Goal: Task Accomplishment & Management: Complete application form

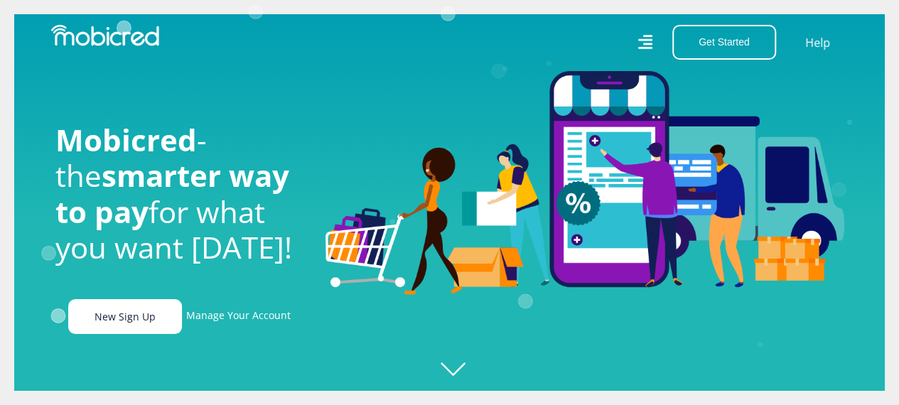
click at [129, 333] on link "New Sign Up" at bounding box center [125, 316] width 114 height 35
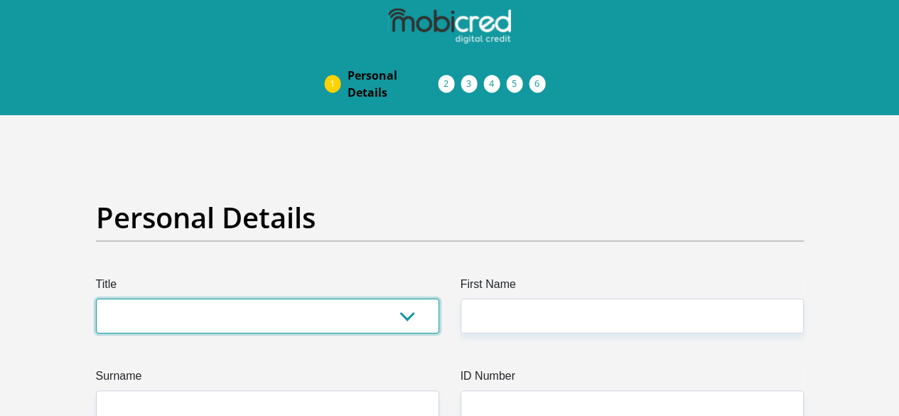
click at [308, 299] on select "Mr Ms Mrs Dr Other" at bounding box center [267, 316] width 343 height 35
select select "Ms"
click at [96, 299] on select "Mr Ms Mrs Dr Other" at bounding box center [267, 316] width 343 height 35
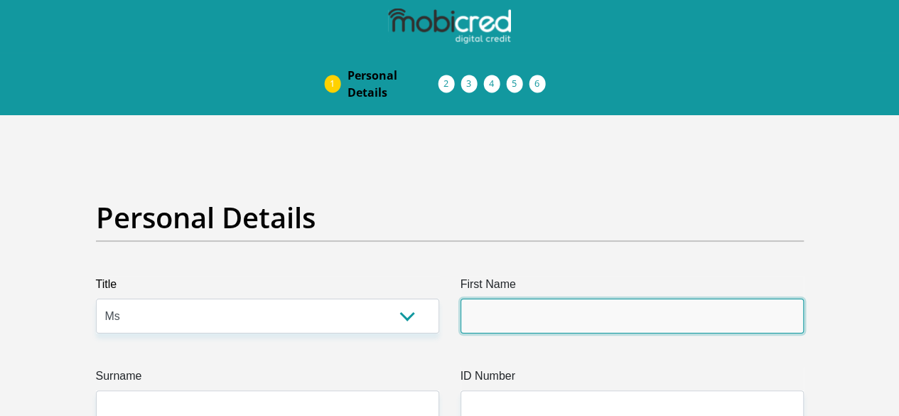
click at [567, 299] on input "First Name" at bounding box center [632, 316] width 343 height 35
type input "Ipeleng"
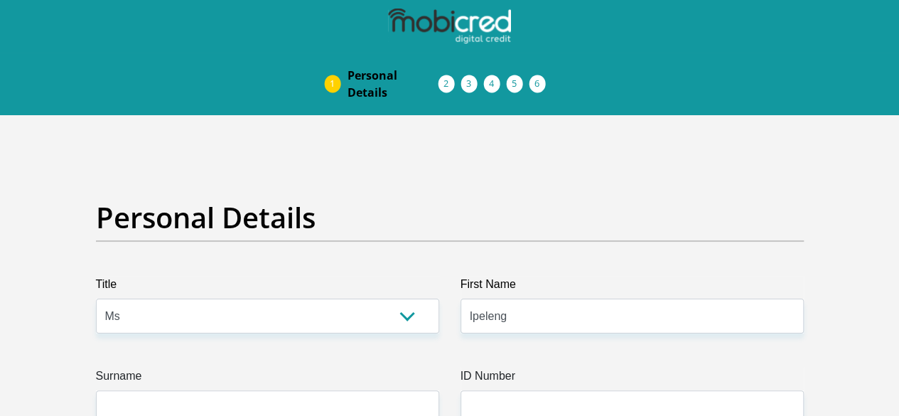
drag, startPoint x: 283, startPoint y: 380, endPoint x: 294, endPoint y: 365, distance: 19.3
click at [299, 390] on input "Surname" at bounding box center [267, 407] width 343 height 35
type input "N"
type input "Mthombeni"
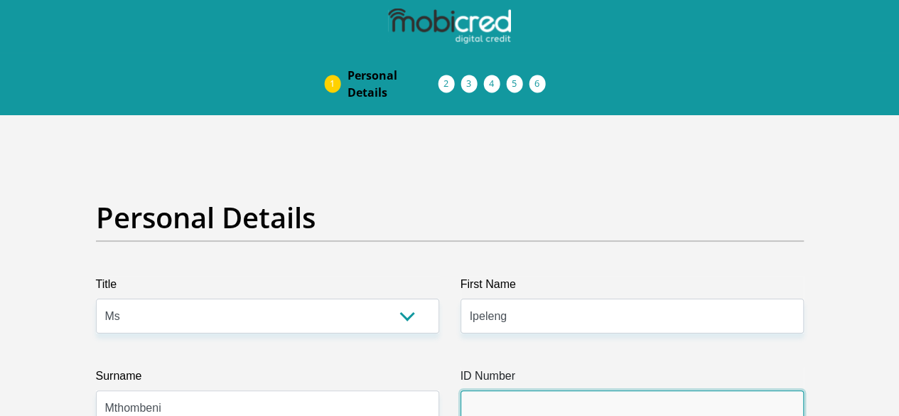
click at [599, 390] on input "ID Number" at bounding box center [632, 407] width 343 height 35
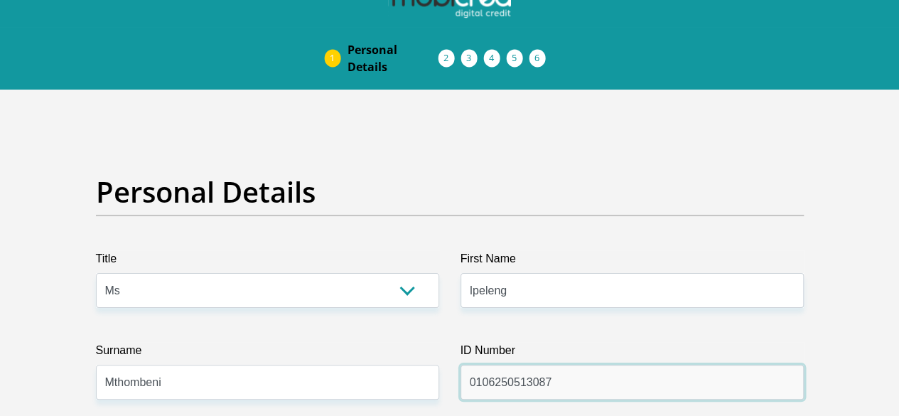
scroll to position [142, 0]
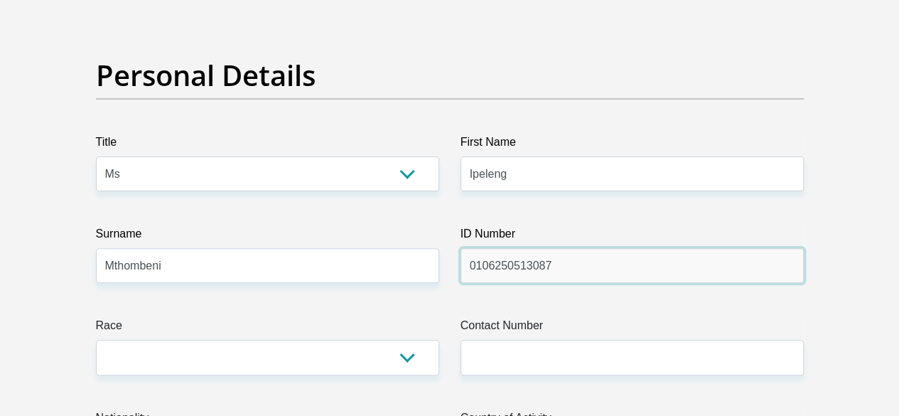
type input "0106250513087"
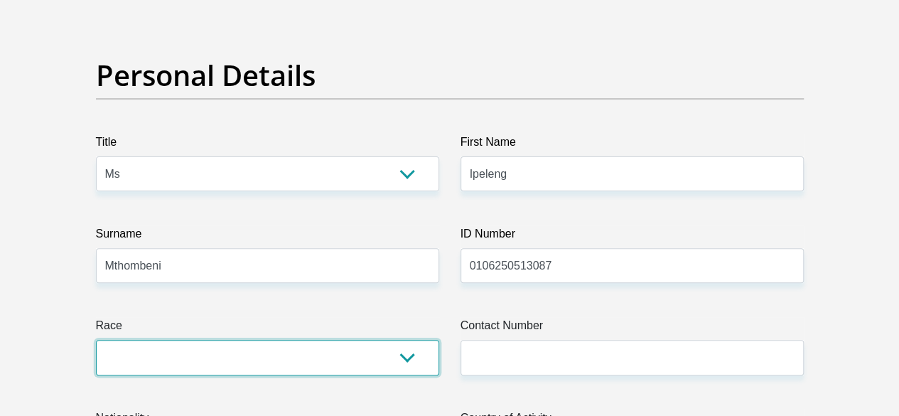
click at [231, 340] on select "Black Coloured Indian White Other" at bounding box center [267, 357] width 343 height 35
select select "1"
click at [96, 340] on select "Black Coloured Indian White Other" at bounding box center [267, 357] width 343 height 35
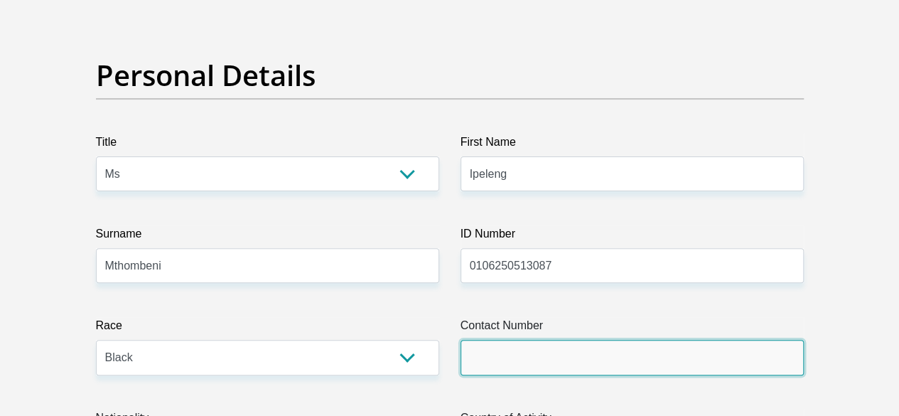
click at [604, 340] on input "Contact Number" at bounding box center [632, 357] width 343 height 35
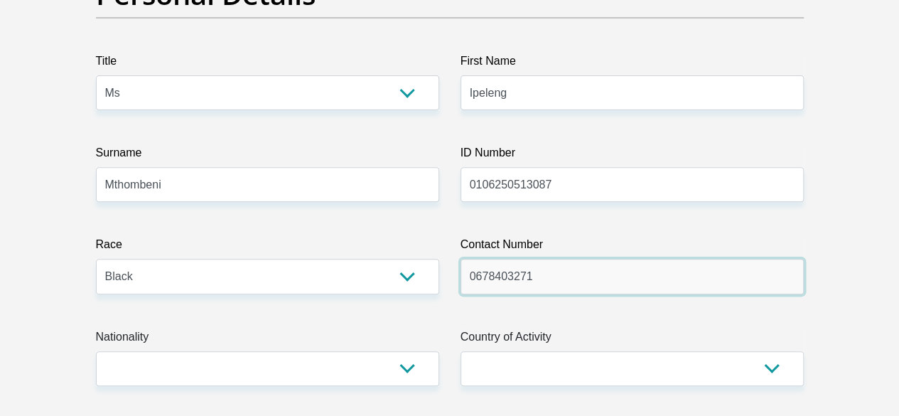
scroll to position [355, 0]
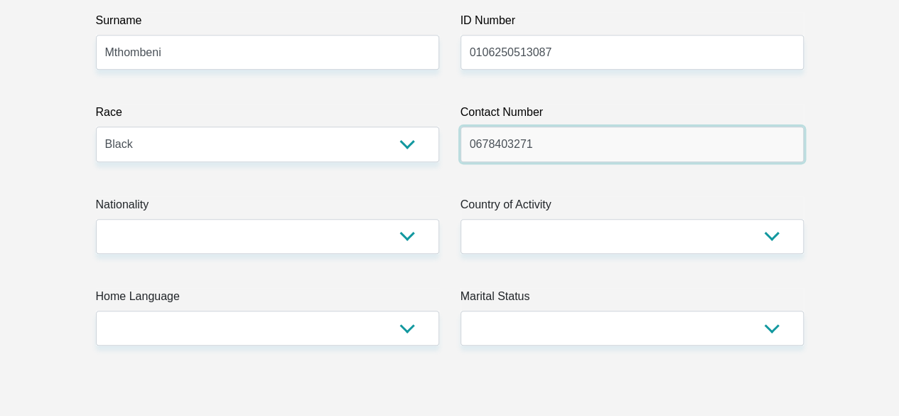
type input "0678403271"
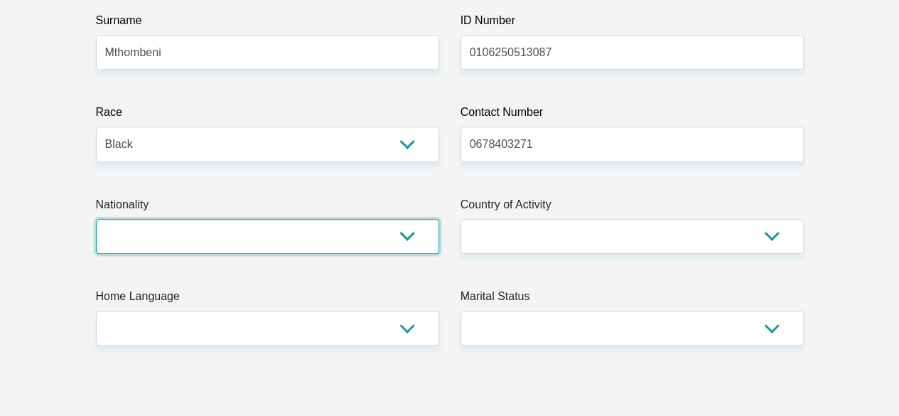
drag, startPoint x: 365, startPoint y: 167, endPoint x: 365, endPoint y: 184, distance: 17.1
click at [365, 219] on select "South Africa Afghanistan Aland Islands Albania Algeria America Samoa American V…" at bounding box center [267, 236] width 343 height 35
select select "ZAF"
click at [96, 219] on select "South Africa Afghanistan Aland Islands Albania Algeria America Samoa American V…" at bounding box center [267, 236] width 343 height 35
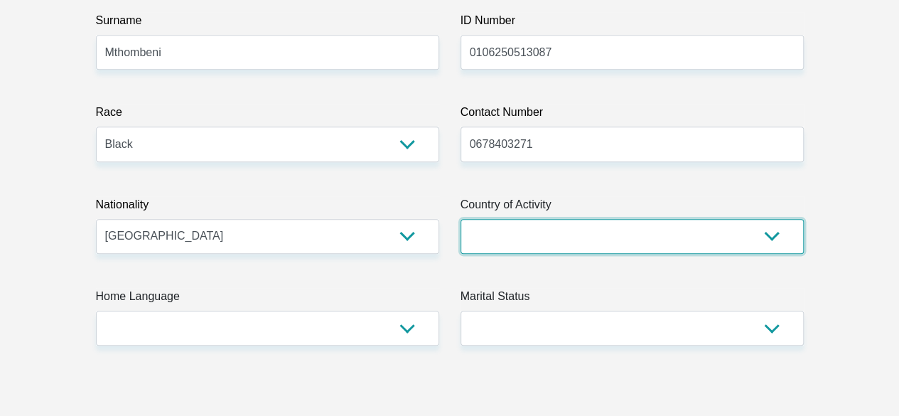
click at [546, 219] on select "South Africa Afghanistan Aland Islands Albania Algeria America Samoa American V…" at bounding box center [632, 236] width 343 height 35
select select "ZAF"
click at [461, 219] on select "South Africa Afghanistan Aland Islands Albania Algeria America Samoa American V…" at bounding box center [632, 236] width 343 height 35
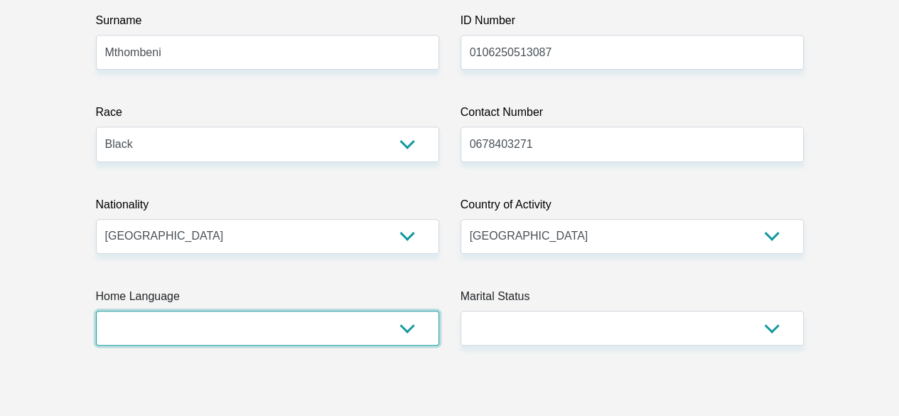
click at [294, 311] on select "Afrikaans English Sepedi South Ndebele Southern Sotho Swati Tsonga Tswana Venda…" at bounding box center [267, 328] width 343 height 35
select select "eng"
click at [96, 311] on select "Afrikaans English Sepedi South Ndebele Southern Sotho Swati Tsonga Tswana Venda…" at bounding box center [267, 328] width 343 height 35
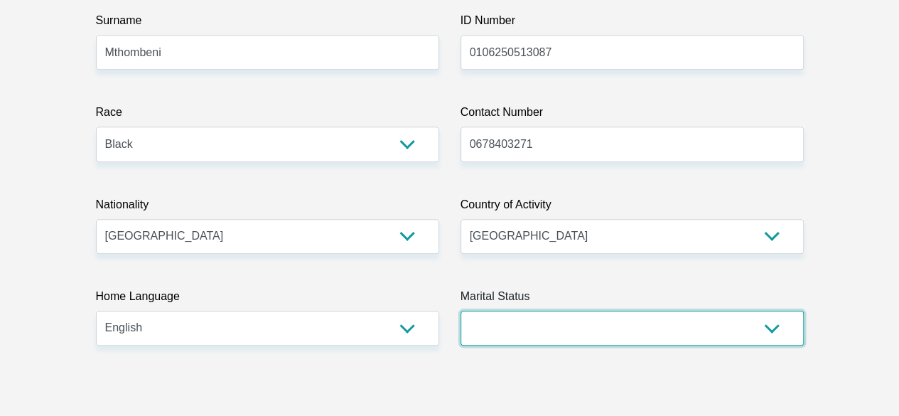
click at [598, 311] on select "Married ANC Single Divorced Widowed Married COP or Customary Law" at bounding box center [632, 328] width 343 height 35
select select "2"
click at [461, 311] on select "Married ANC Single Divorced Widowed Married COP or Customary Law" at bounding box center [632, 328] width 343 height 35
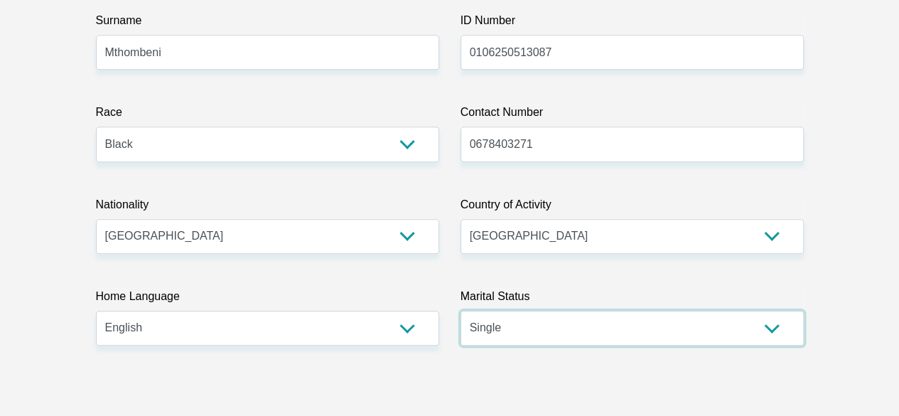
scroll to position [711, 0]
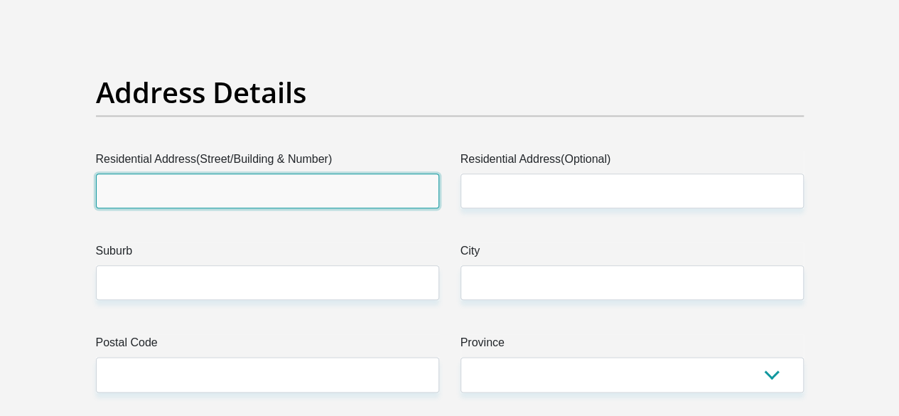
click at [315, 173] on input "Residential Address(Street/Building & Number)" at bounding box center [267, 190] width 343 height 35
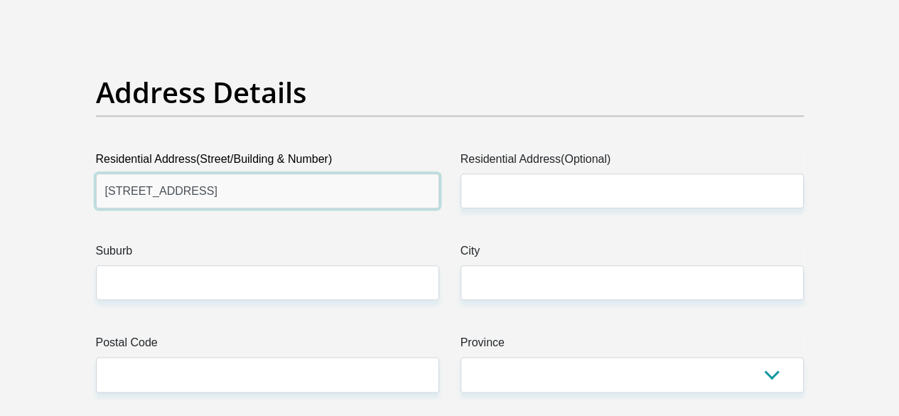
type input "118 Bosbok Street"
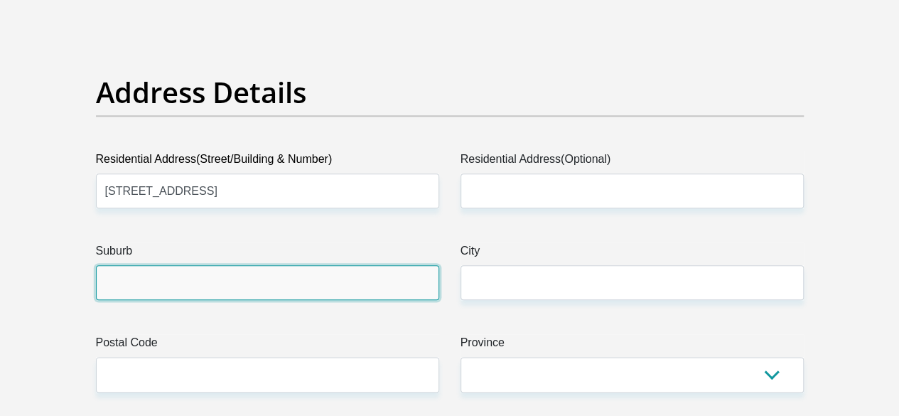
click at [239, 265] on input "Suburb" at bounding box center [267, 282] width 343 height 35
type input "J"
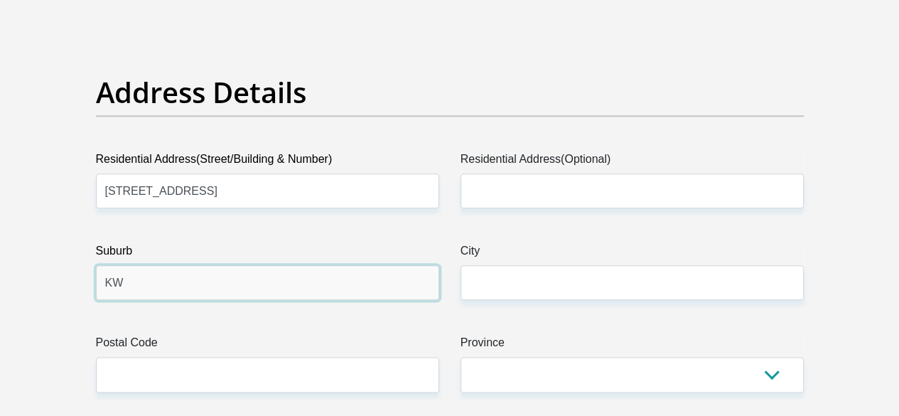
type input "KW"
drag, startPoint x: 301, startPoint y: 242, endPoint x: 291, endPoint y: 235, distance: 12.2
click at [293, 265] on input "KW" at bounding box center [267, 282] width 343 height 35
drag, startPoint x: 260, startPoint y: 234, endPoint x: 34, endPoint y: 254, distance: 227.0
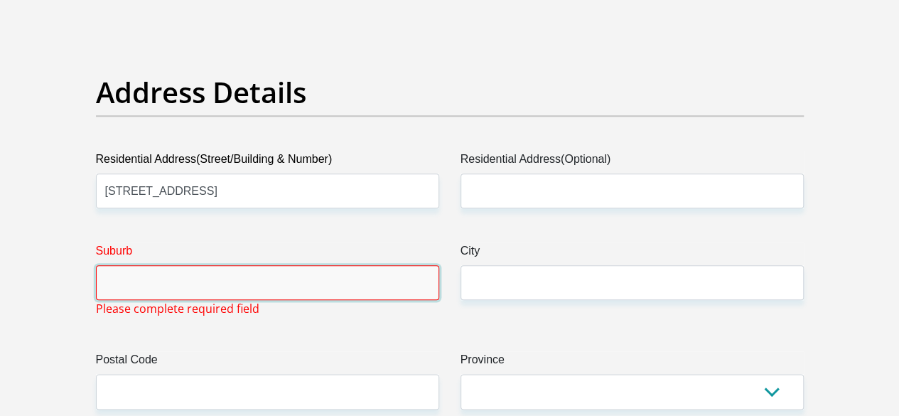
paste input "t kwaggasrand"
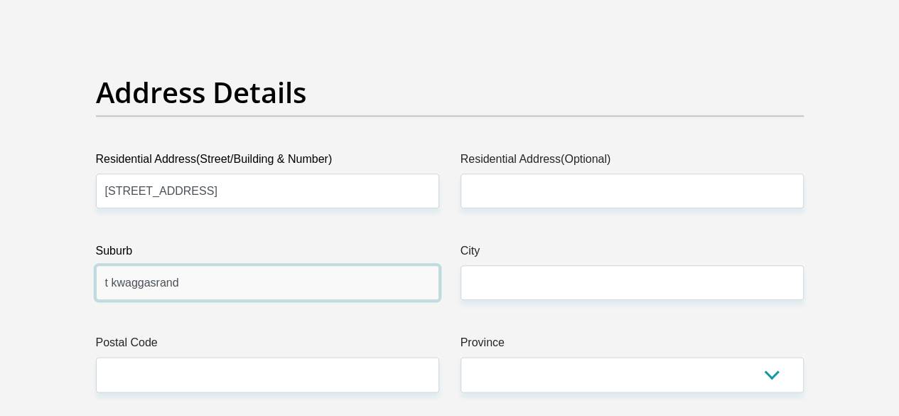
click at [121, 265] on input "t kwaggasrand" at bounding box center [267, 282] width 343 height 35
type input "Kwaggasrand"
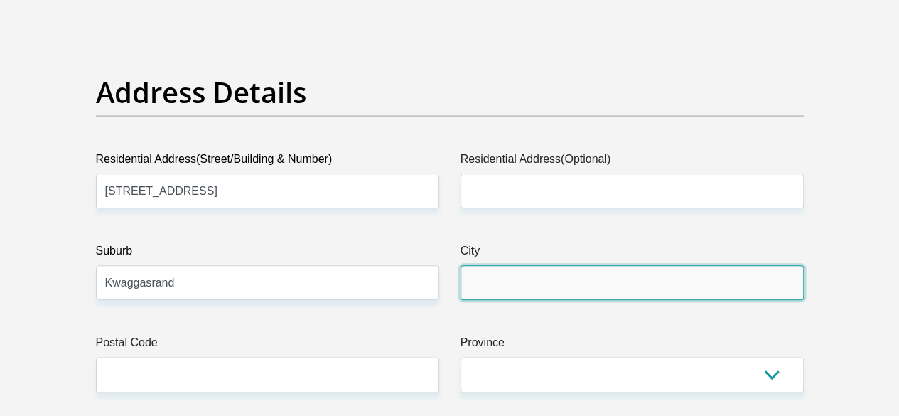
click at [564, 265] on input "City" at bounding box center [632, 282] width 343 height 35
type input "Pretoria"
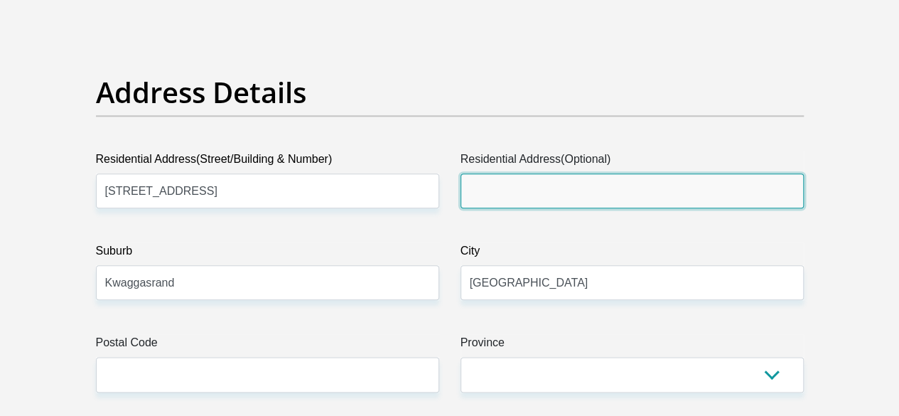
click at [520, 173] on input "Residential Address(Optional)" at bounding box center [632, 190] width 343 height 35
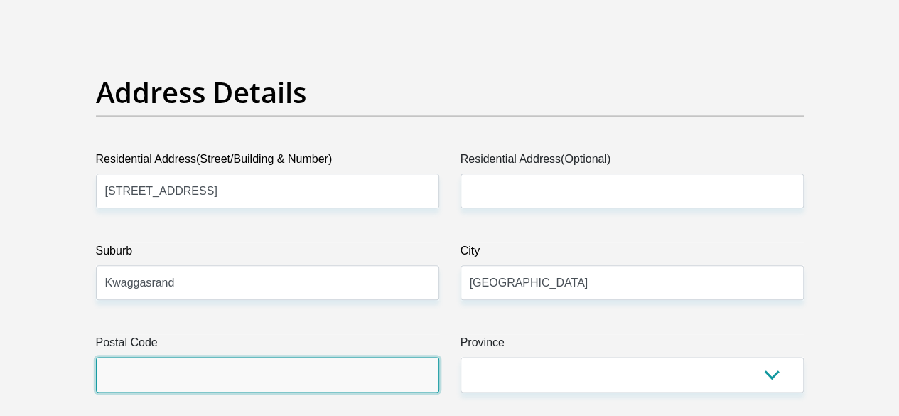
drag, startPoint x: 167, startPoint y: 321, endPoint x: 176, endPoint y: 321, distance: 9.2
click at [167, 357] on input "Postal Code" at bounding box center [267, 374] width 343 height 35
type input "0183"
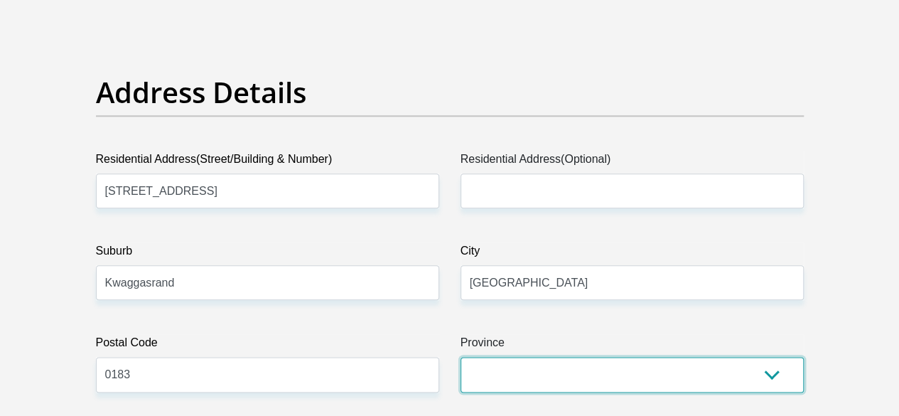
click at [510, 357] on select "Eastern Cape Free State Gauteng KwaZulu-Natal Limpopo Mpumalanga Northern Cape …" at bounding box center [632, 374] width 343 height 35
select select "Gauteng"
click at [461, 357] on select "Eastern Cape Free State Gauteng KwaZulu-Natal Limpopo Mpumalanga Northern Cape …" at bounding box center [632, 374] width 343 height 35
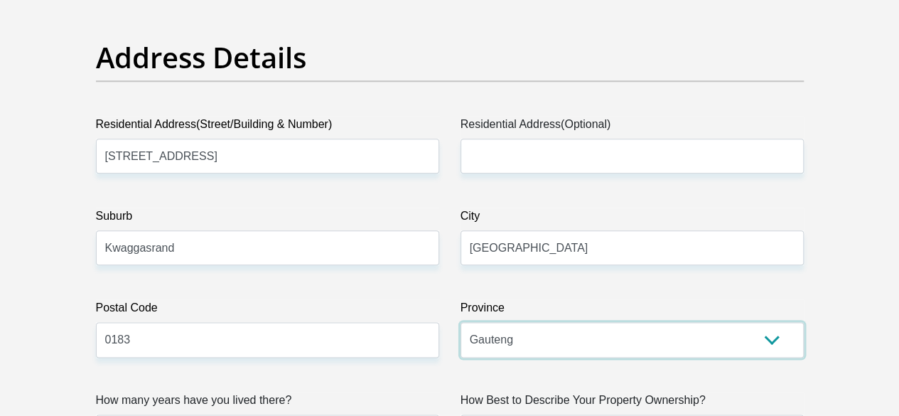
scroll to position [853, 0]
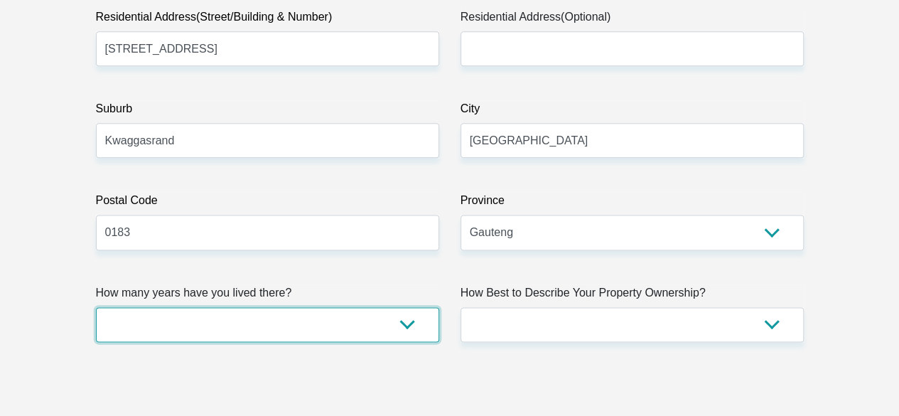
click at [178, 307] on select "less than 1 year 1-3 years 3-5 years 5+ years" at bounding box center [267, 324] width 343 height 35
select select "5"
click at [96, 307] on select "less than 1 year 1-3 years 3-5 years 5+ years" at bounding box center [267, 324] width 343 height 35
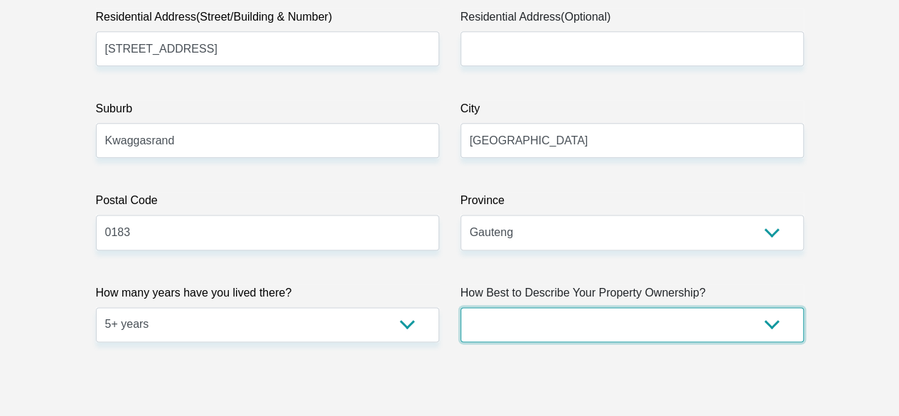
click at [770, 307] on select "Owned Rented Family Owned Company Dwelling" at bounding box center [632, 324] width 343 height 35
select select "parents"
click at [461, 307] on select "Owned Rented Family Owned Company Dwelling" at bounding box center [632, 324] width 343 height 35
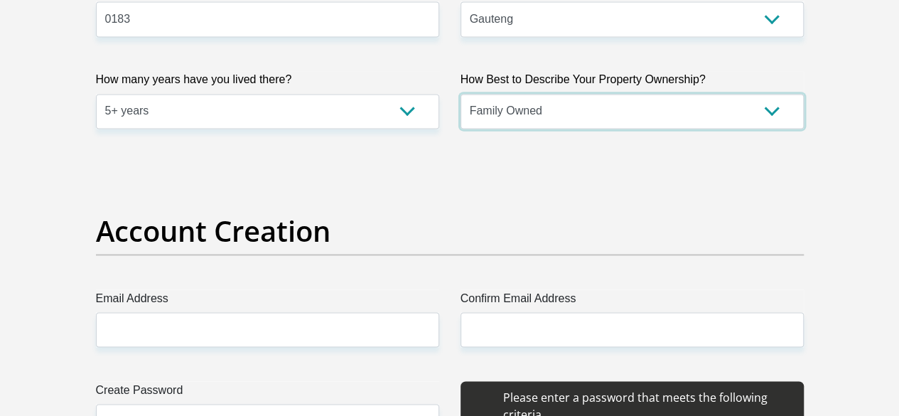
scroll to position [1066, 0]
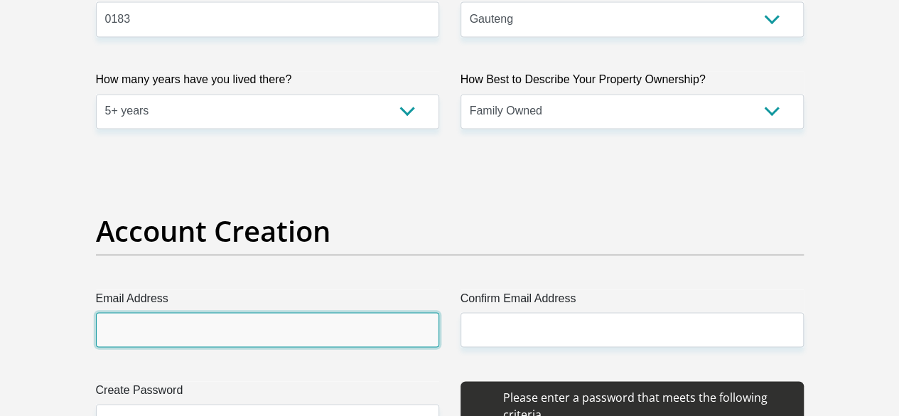
click at [281, 312] on input "Email Address" at bounding box center [267, 329] width 343 height 35
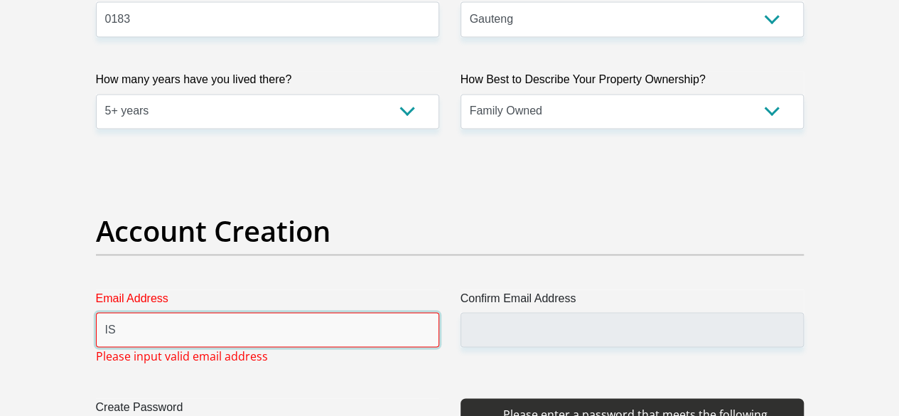
type input "I"
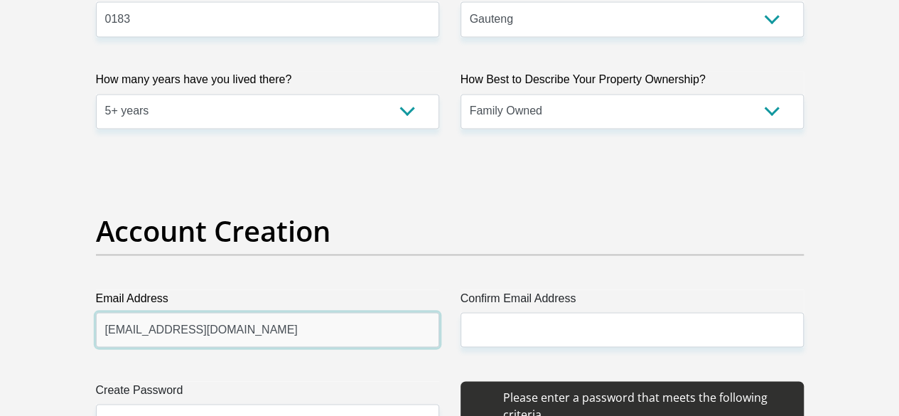
type input "isamthombeni@gmail.com"
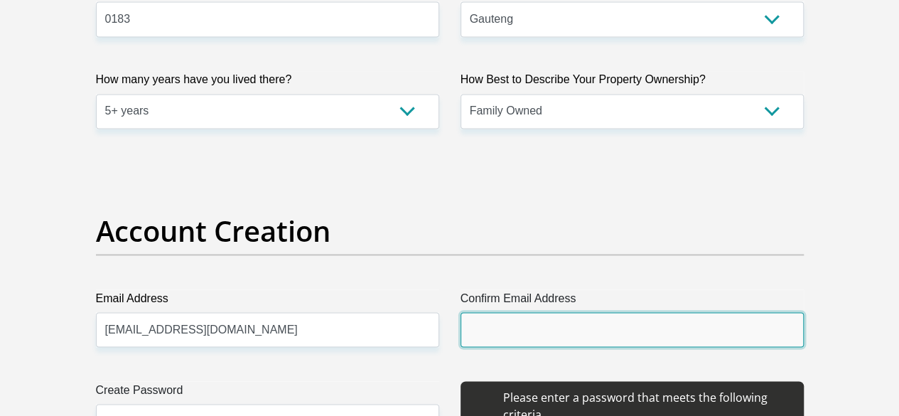
click at [538, 312] on input "Confirm Email Address" at bounding box center [632, 329] width 343 height 35
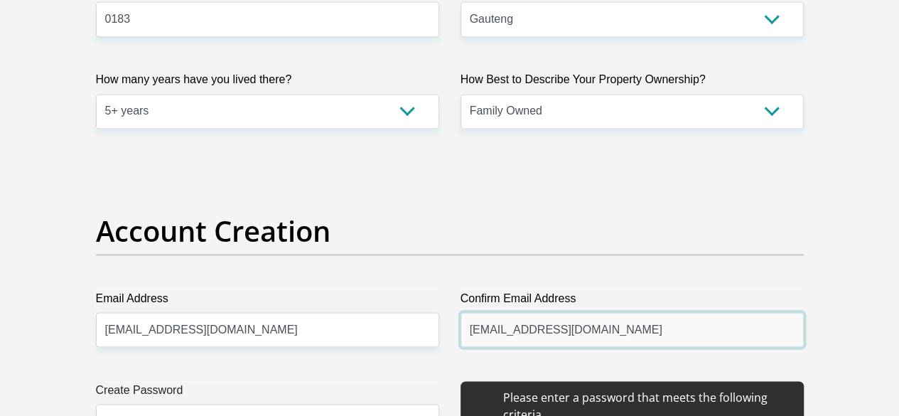
type input "isamthombeni@gmail.com"
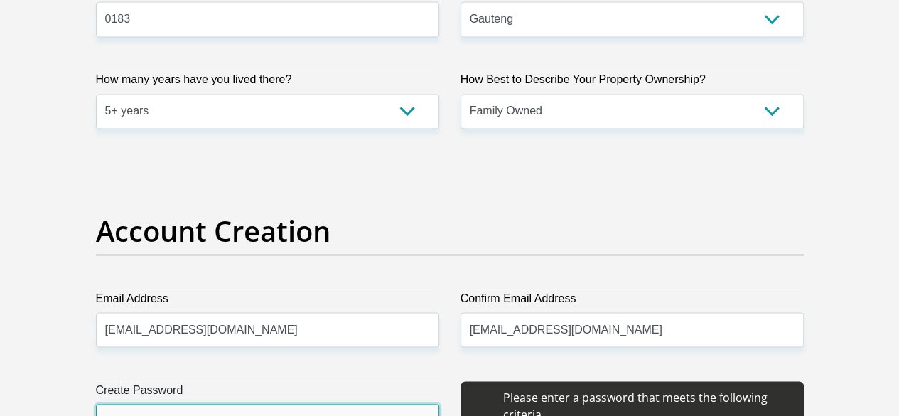
click at [306, 404] on input "Create Password" at bounding box center [267, 421] width 343 height 35
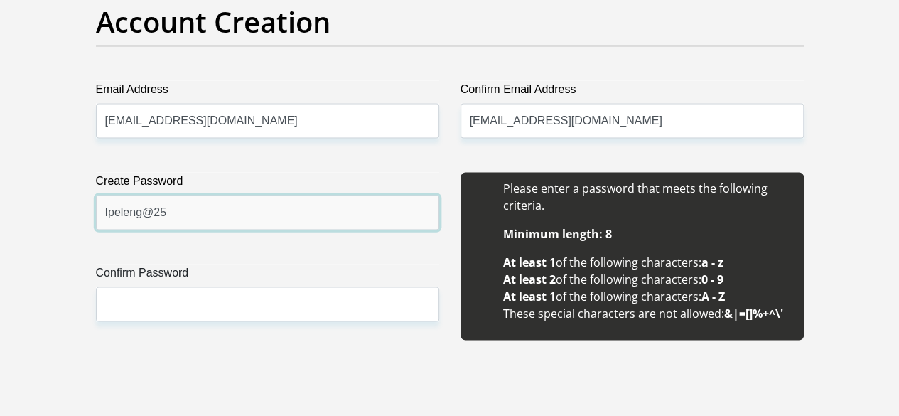
scroll to position [1279, 0]
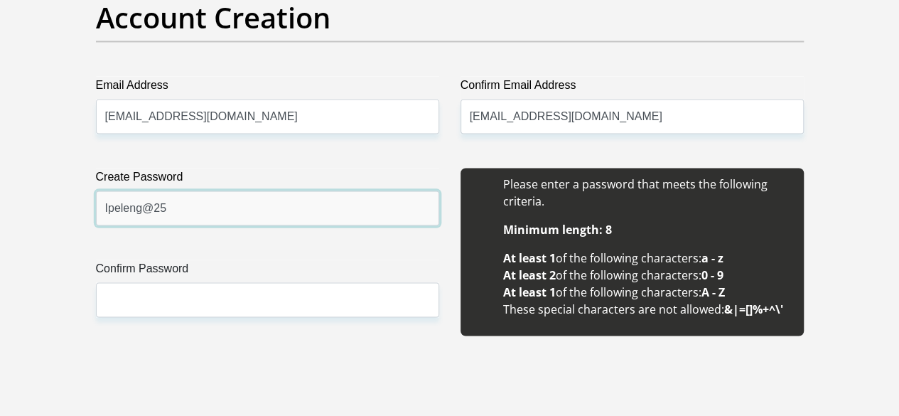
type input "Ipeleng@25"
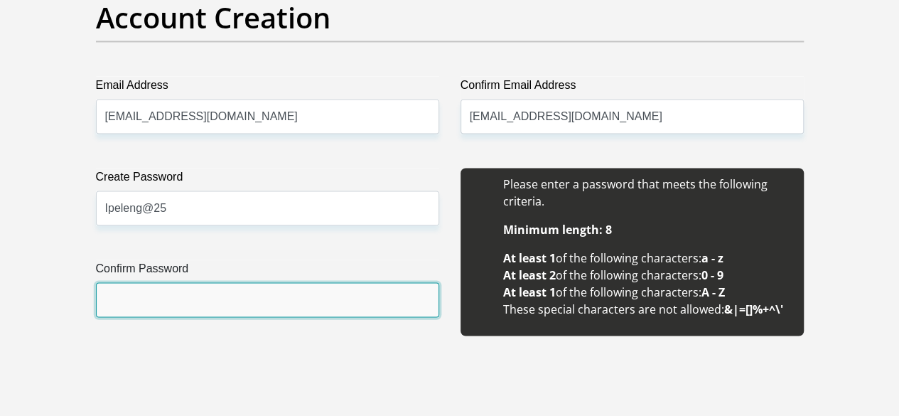
click at [196, 282] on input "Confirm Password" at bounding box center [267, 299] width 343 height 35
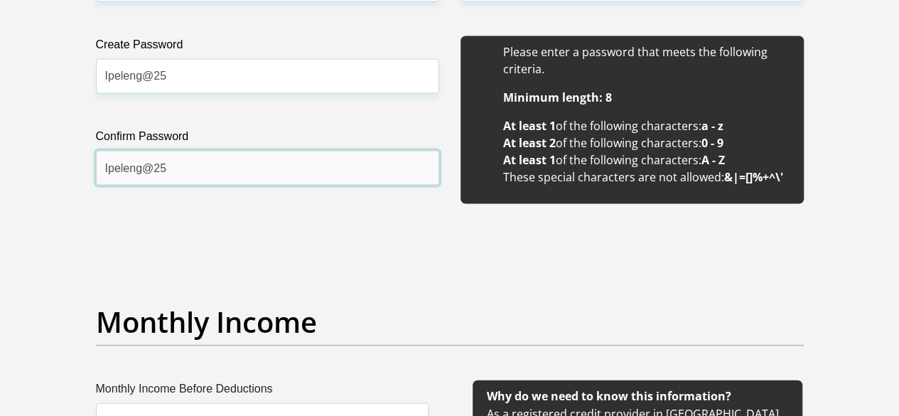
scroll to position [1493, 0]
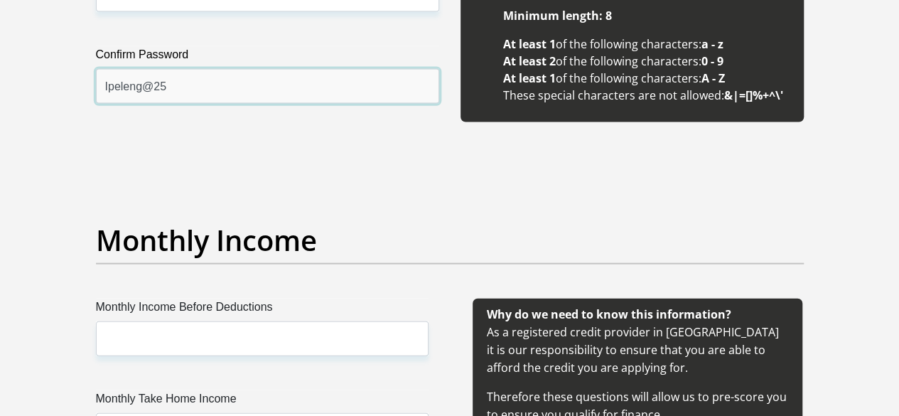
type input "Ipeleng@25"
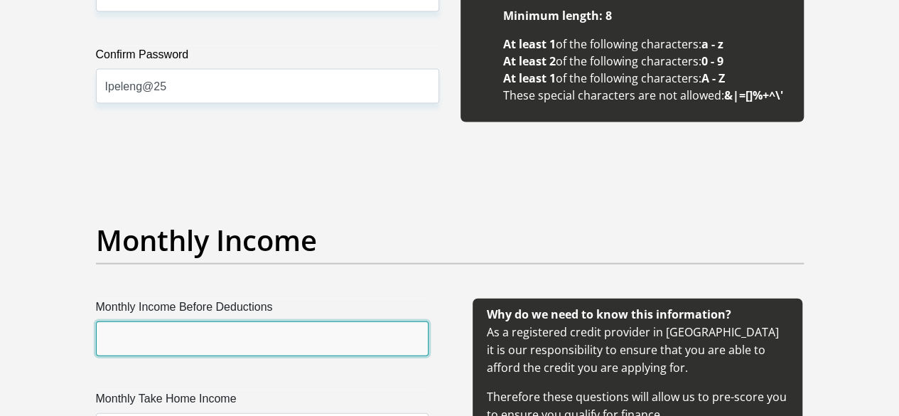
click at [304, 321] on input "Monthly Income Before Deductions" at bounding box center [262, 338] width 333 height 35
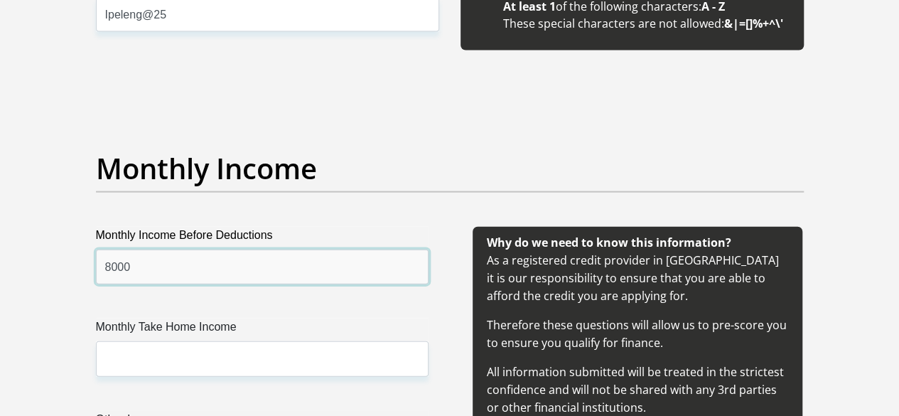
scroll to position [1635, 0]
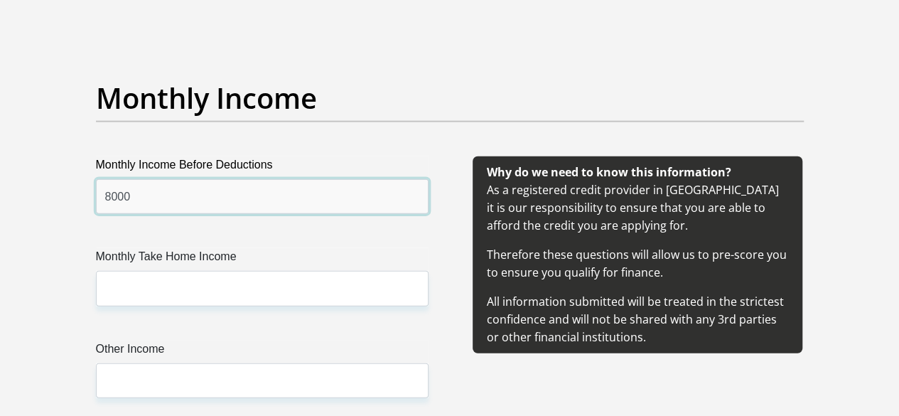
type input "8000"
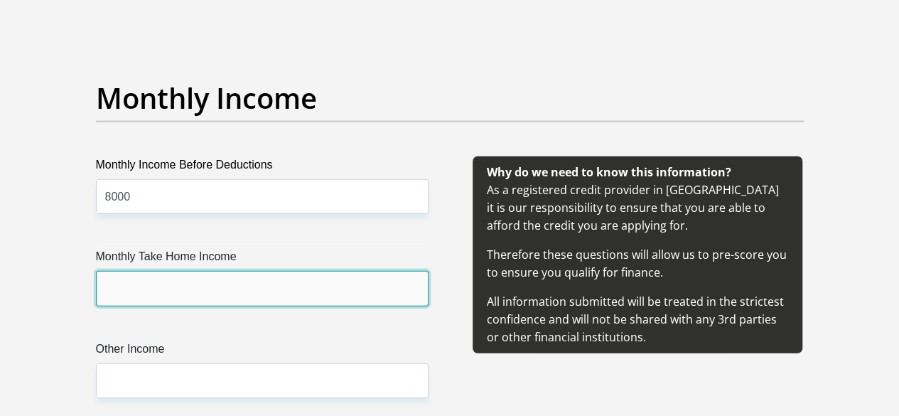
click at [220, 271] on input "Monthly Take Home Income" at bounding box center [262, 288] width 333 height 35
type input "1"
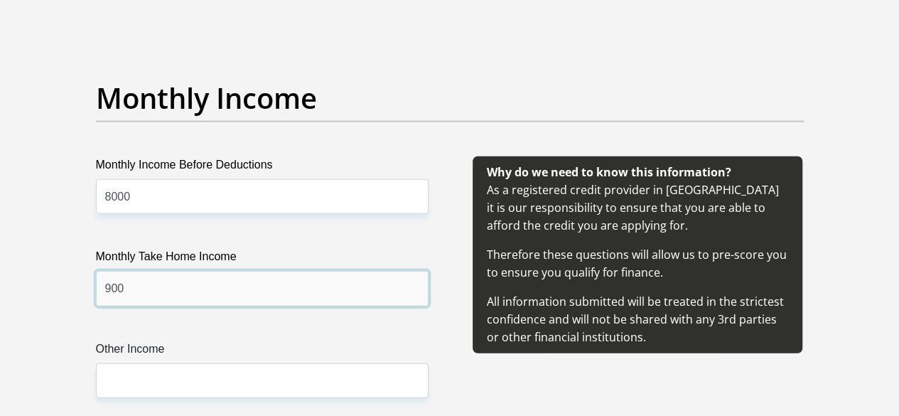
type input "9000"
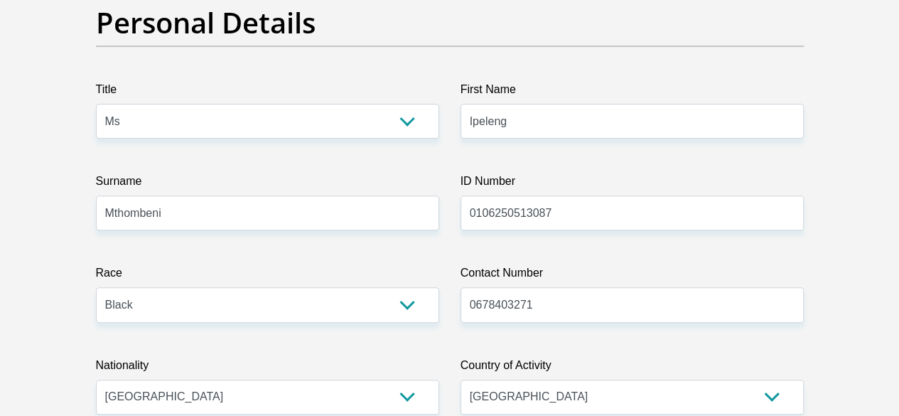
scroll to position [0, 0]
